Goal: Task Accomplishment & Management: Manage account settings

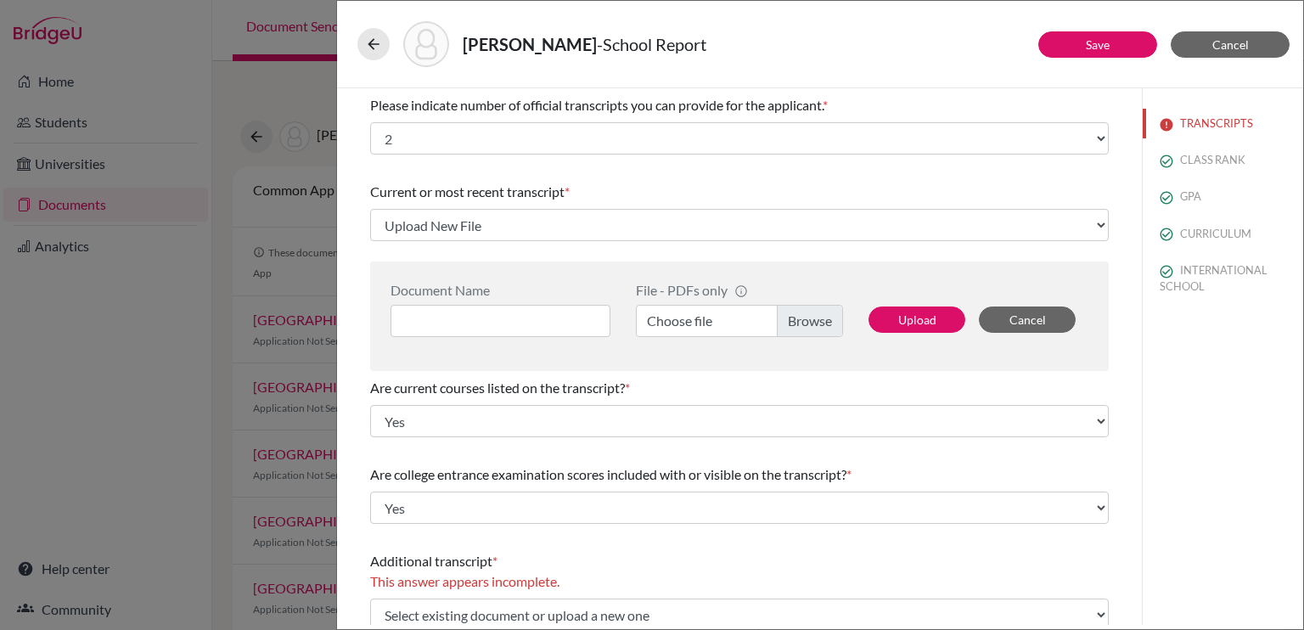
select select "2"
select select "Upload New File"
select select "0"
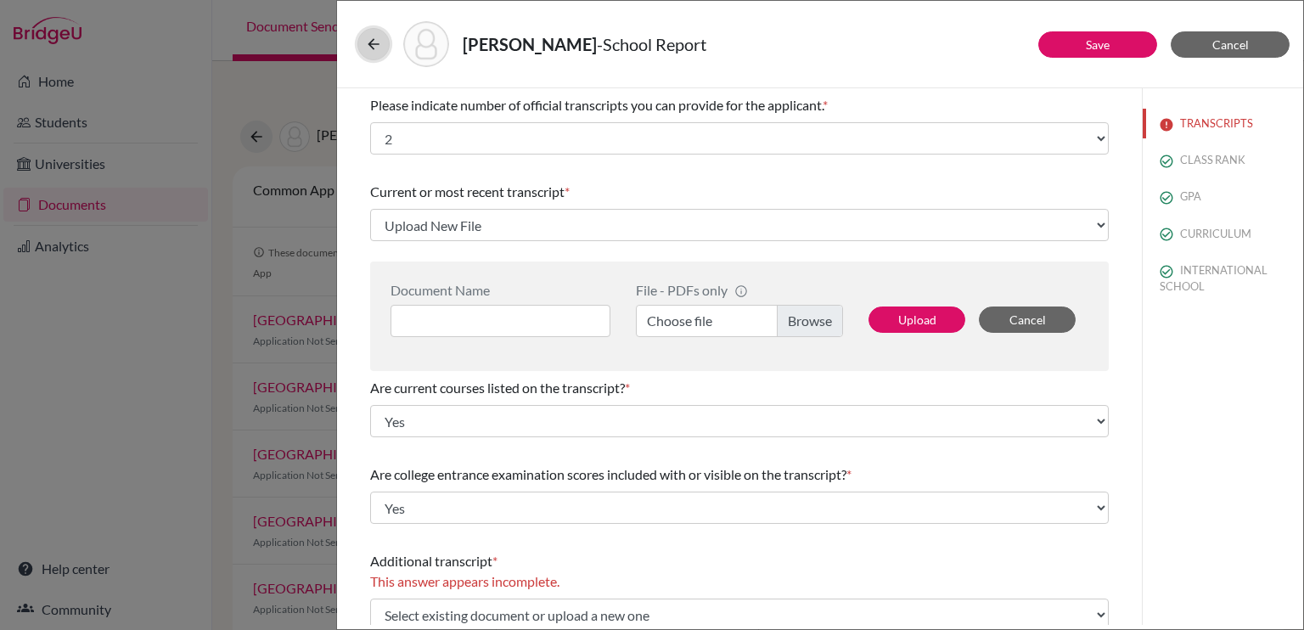
click at [379, 37] on icon at bounding box center [373, 44] width 17 height 17
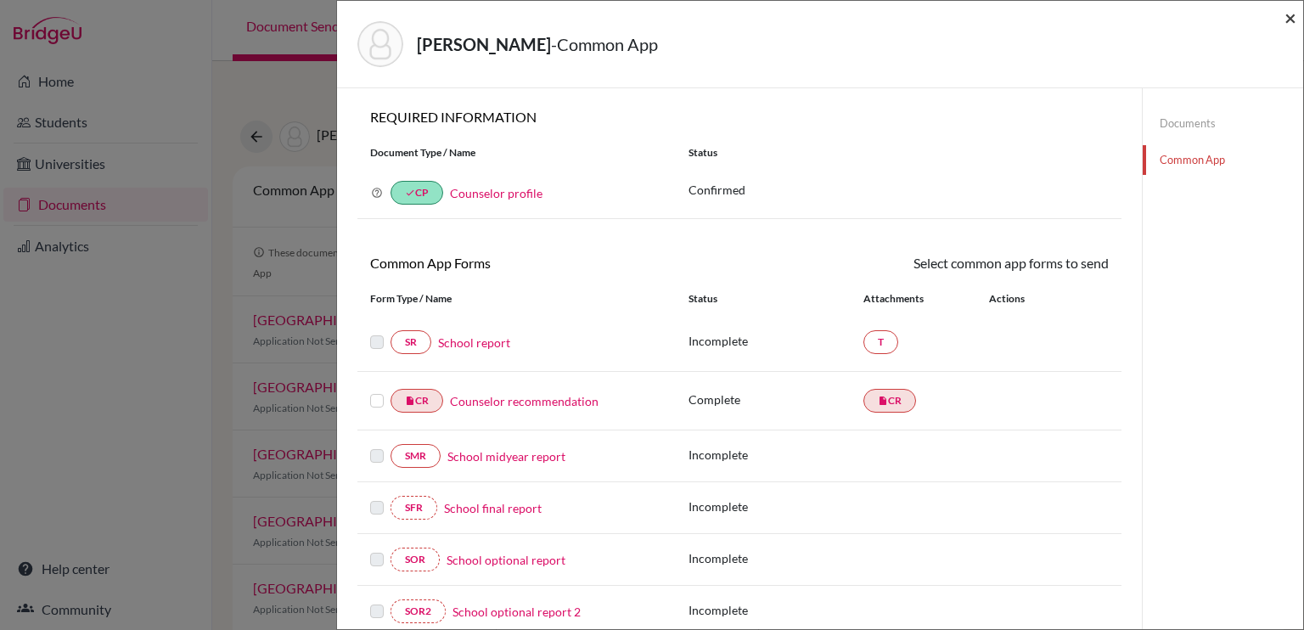
click at [1286, 16] on span "×" at bounding box center [1290, 17] width 12 height 25
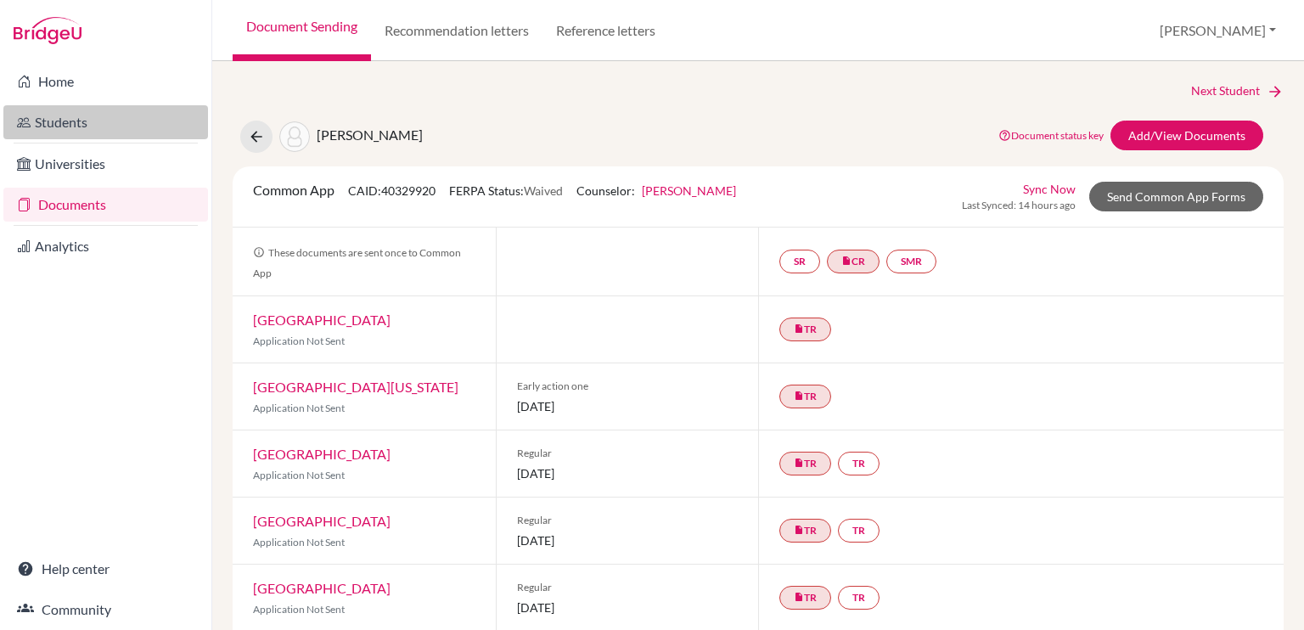
click at [104, 124] on link "Students" at bounding box center [105, 122] width 205 height 34
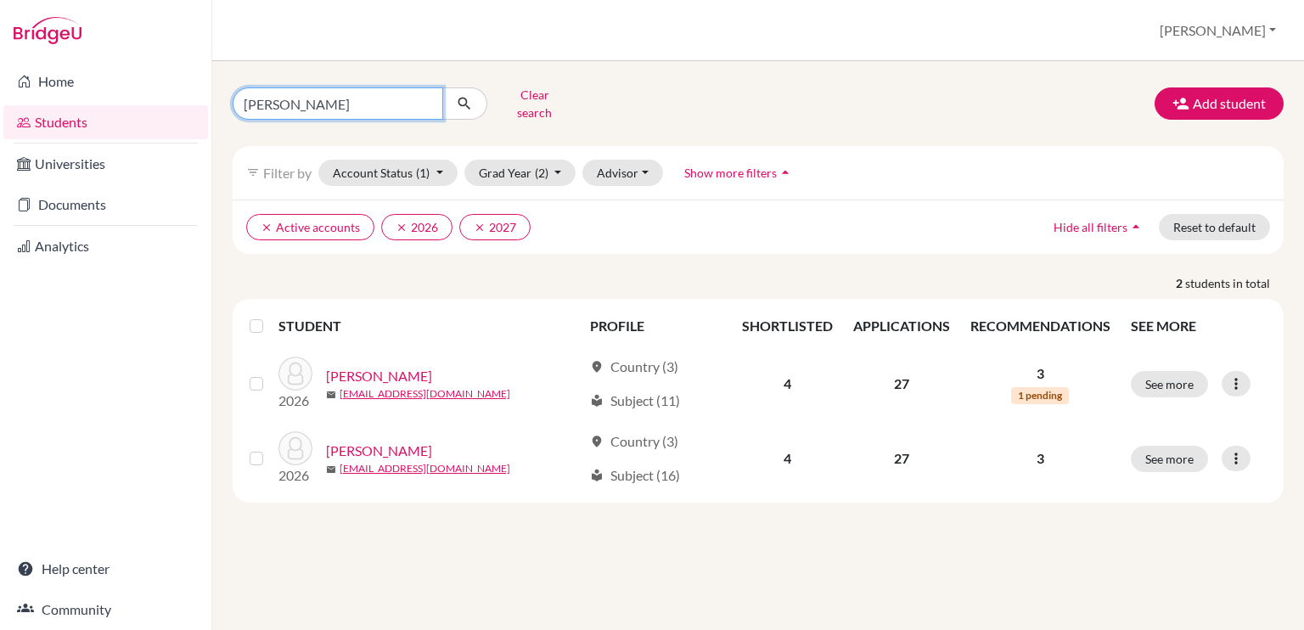
click at [355, 90] on input "[PERSON_NAME]" at bounding box center [338, 103] width 211 height 32
type input "[PERSON_NAME]"
click button "submit" at bounding box center [464, 103] width 45 height 32
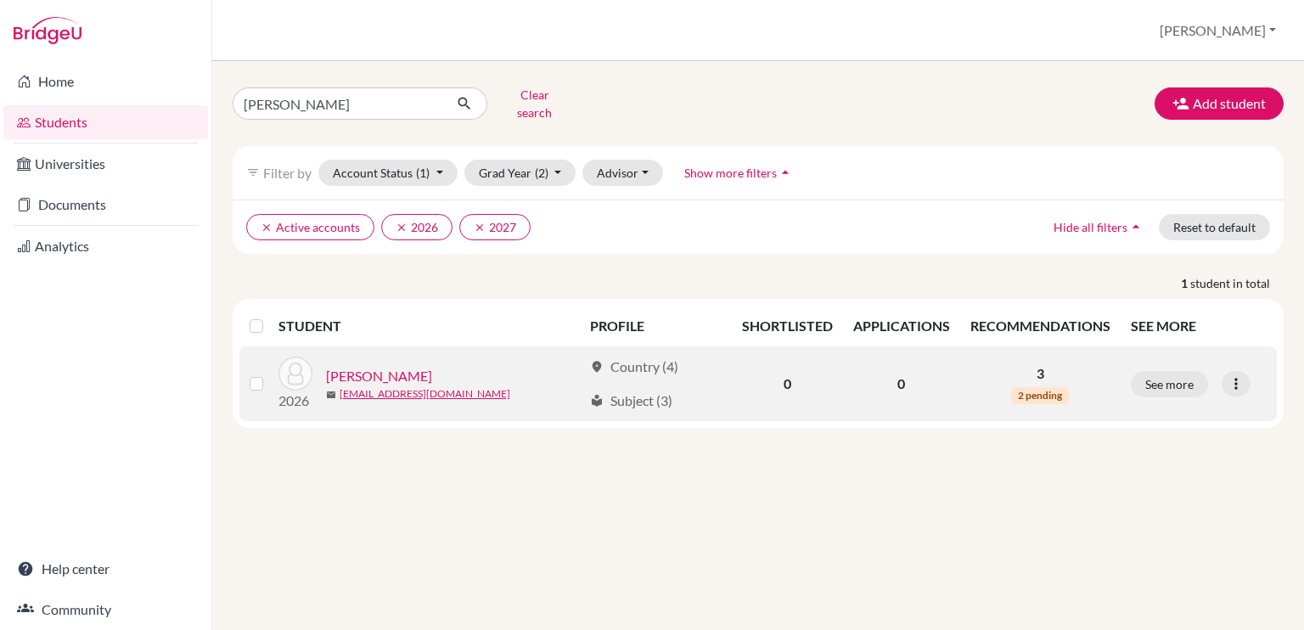
click at [391, 366] on link "[PERSON_NAME]" at bounding box center [379, 376] width 106 height 20
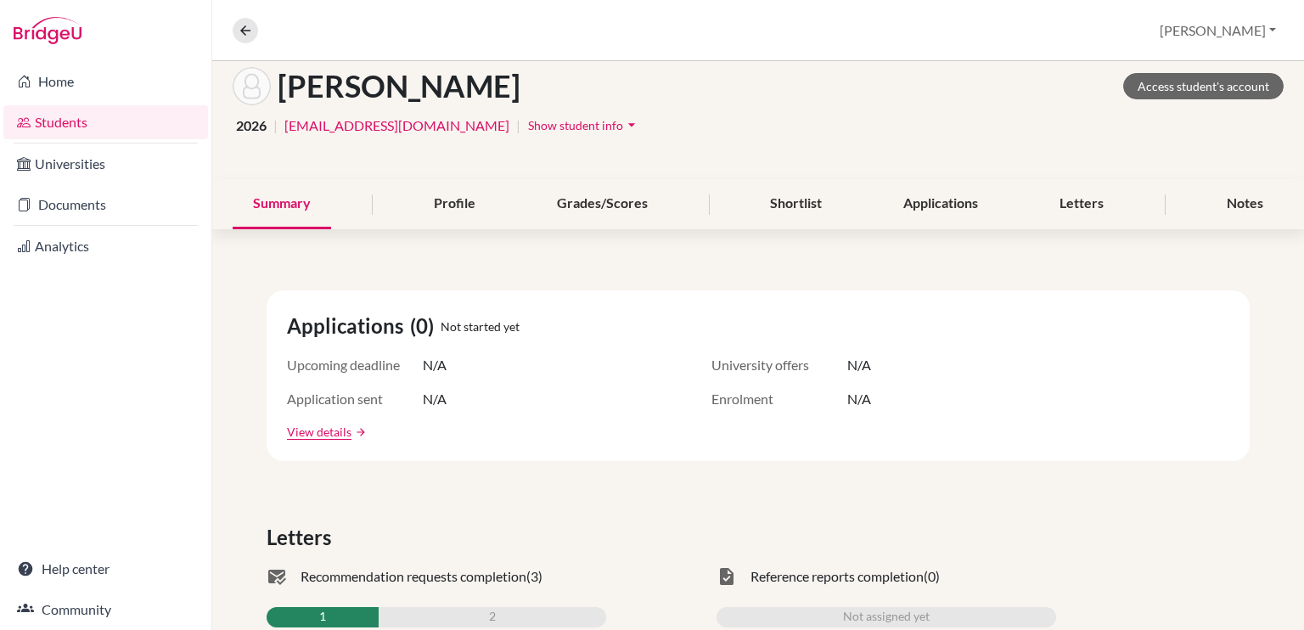
scroll to position [95, 0]
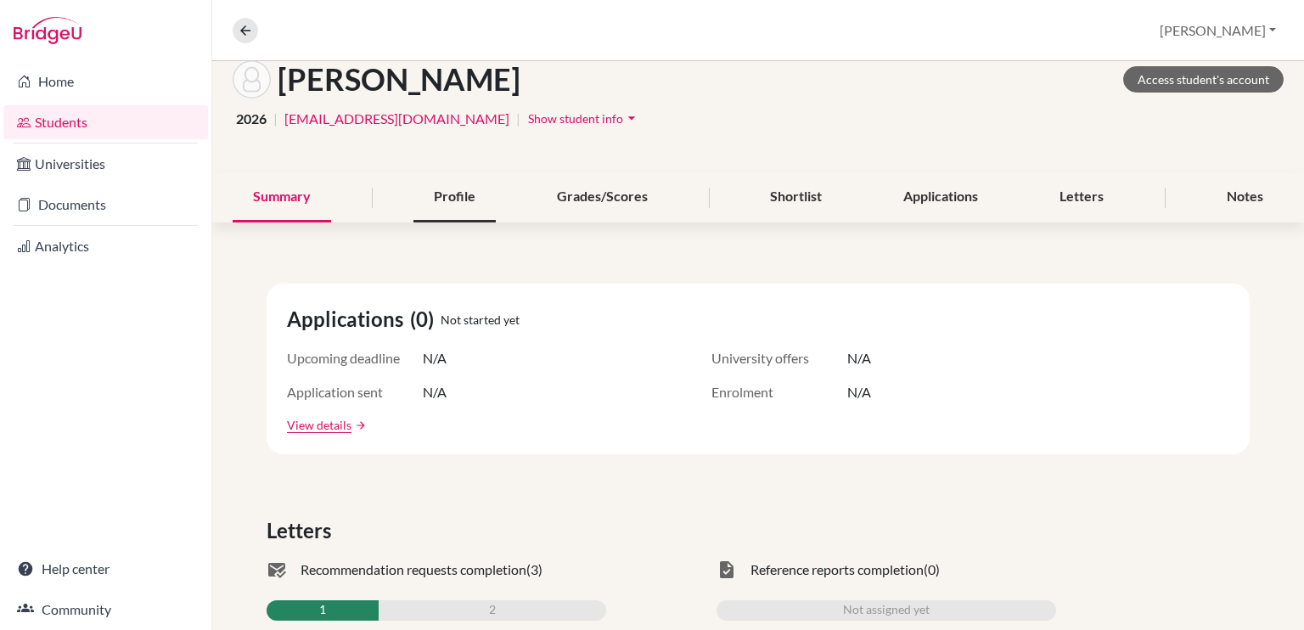
click at [475, 195] on div "Profile" at bounding box center [454, 197] width 82 height 50
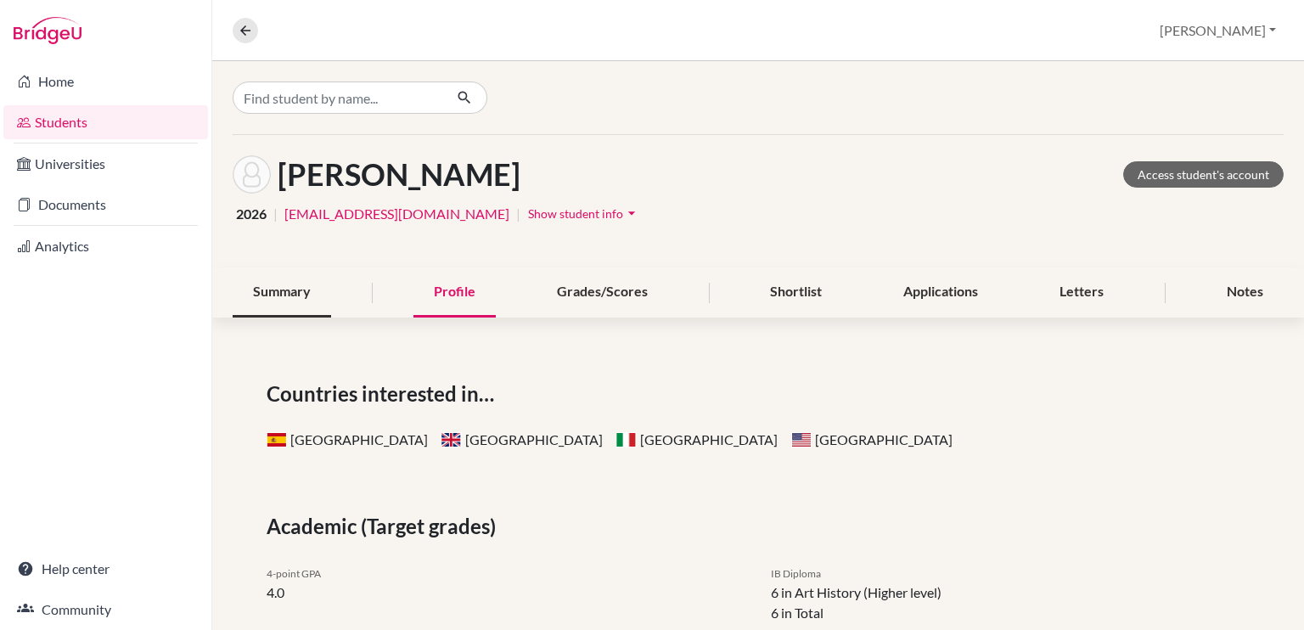
click at [288, 291] on div "Summary" at bounding box center [282, 292] width 98 height 50
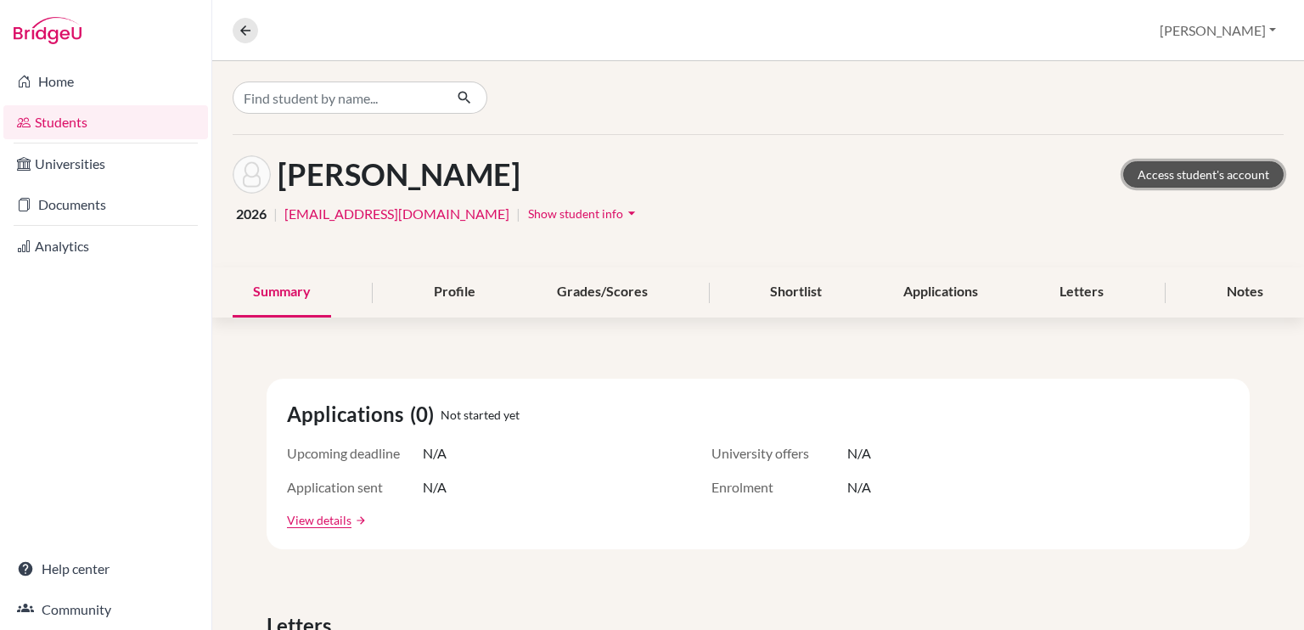
click at [1177, 176] on link "Access student's account" at bounding box center [1203, 174] width 160 height 26
